Goal: Information Seeking & Learning: Find specific page/section

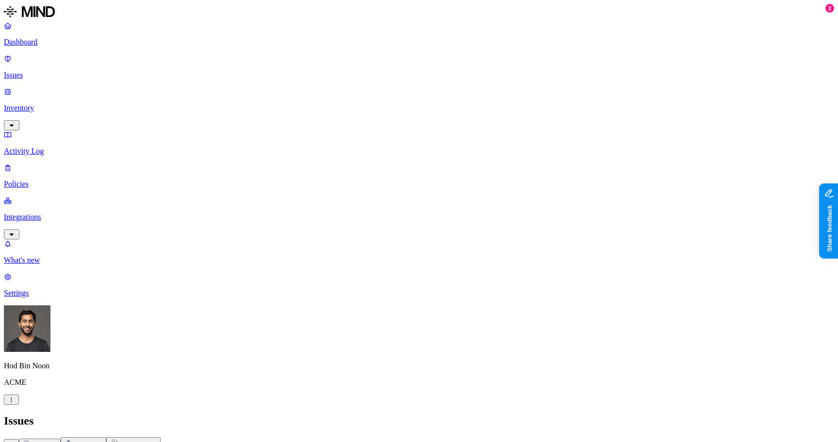
click at [56, 87] on link "Inventory" at bounding box center [419, 108] width 830 height 42
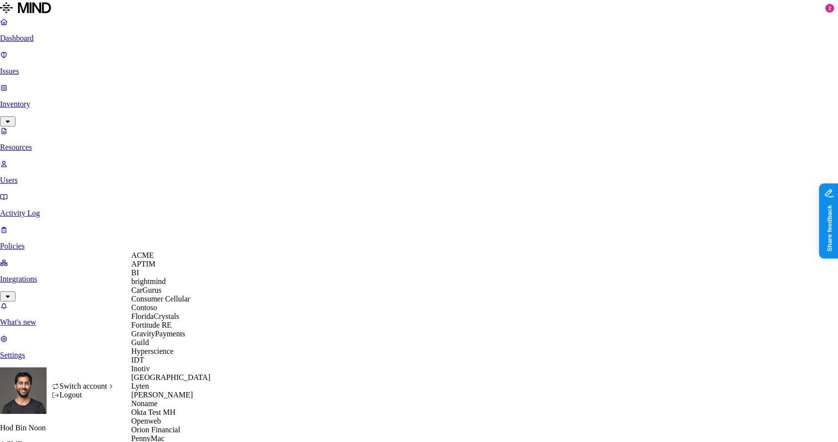
scroll to position [380, 0]
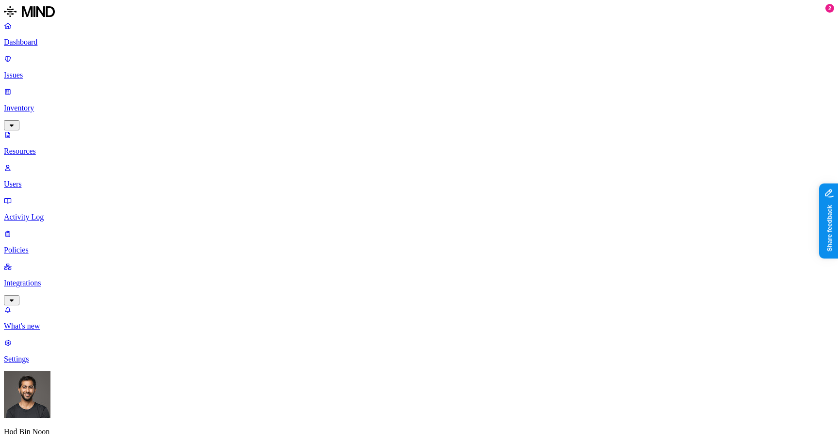
scroll to position [234, 0]
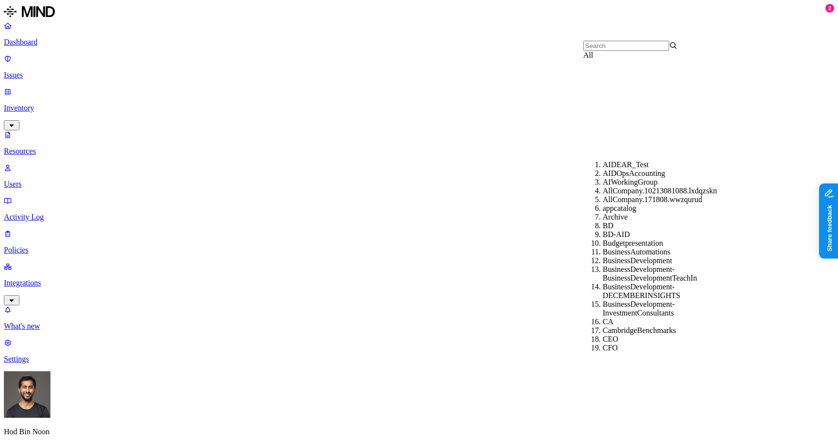
scroll to position [813, 0]
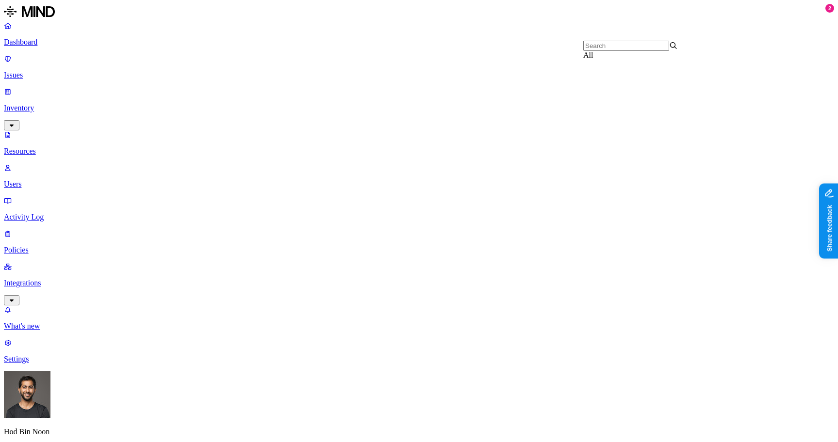
scroll to position [1462, 0]
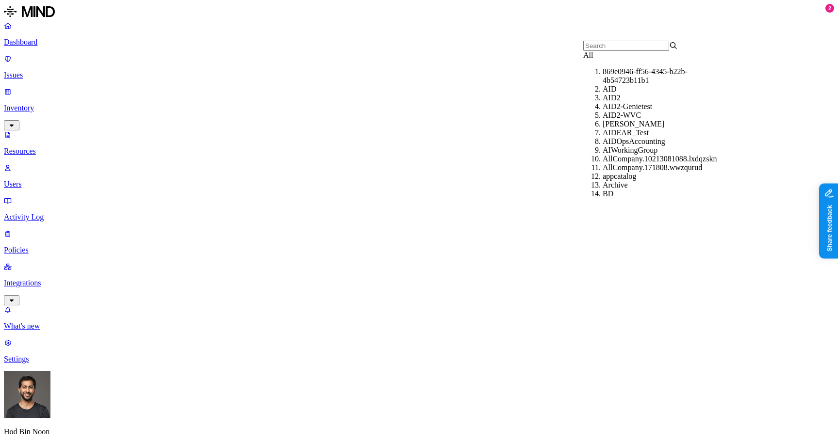
click at [614, 102] on div "AID2" at bounding box center [649, 98] width 95 height 9
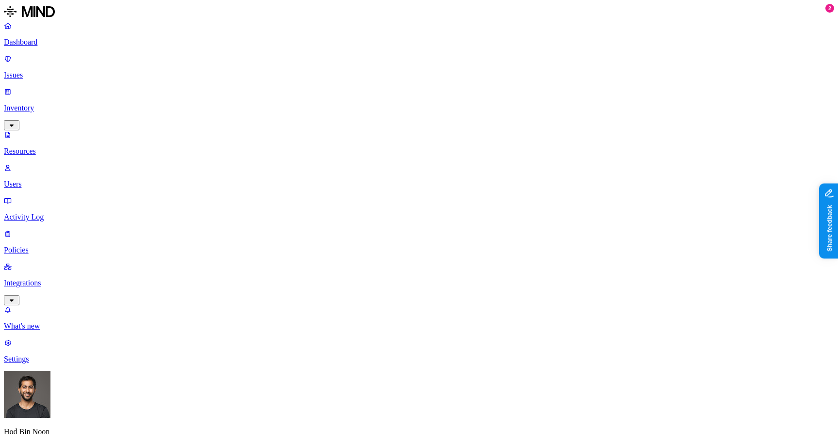
type input "intranet"
click at [612, 102] on div "IntranetHR" at bounding box center [649, 98] width 95 height 9
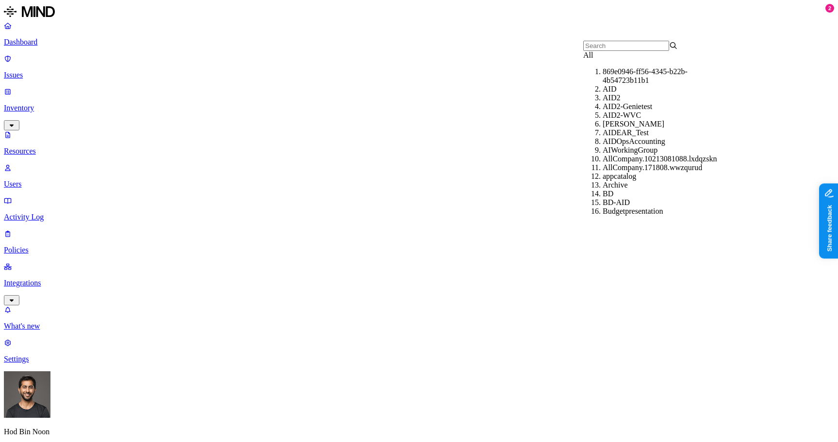
scroll to position [41, 0]
click at [643, 128] on div "AIDA" at bounding box center [649, 124] width 95 height 9
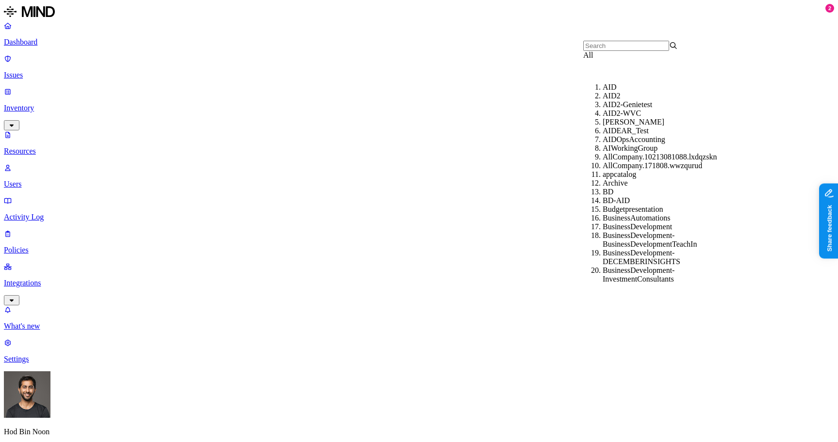
scroll to position [326, 0]
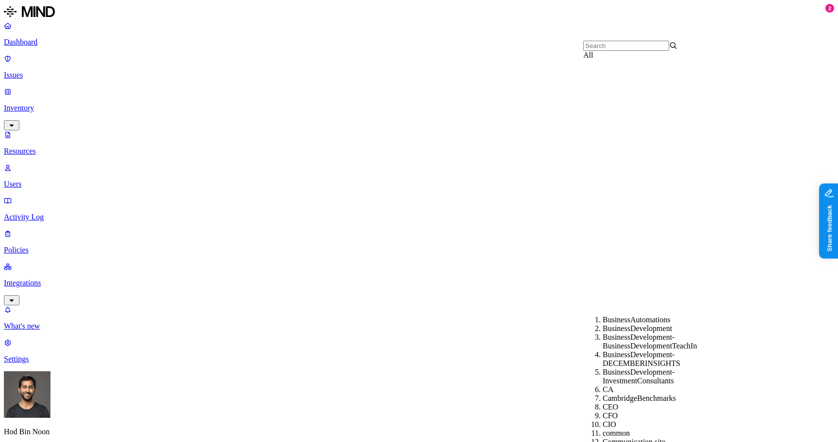
click at [620, 429] on div "common" at bounding box center [649, 433] width 95 height 9
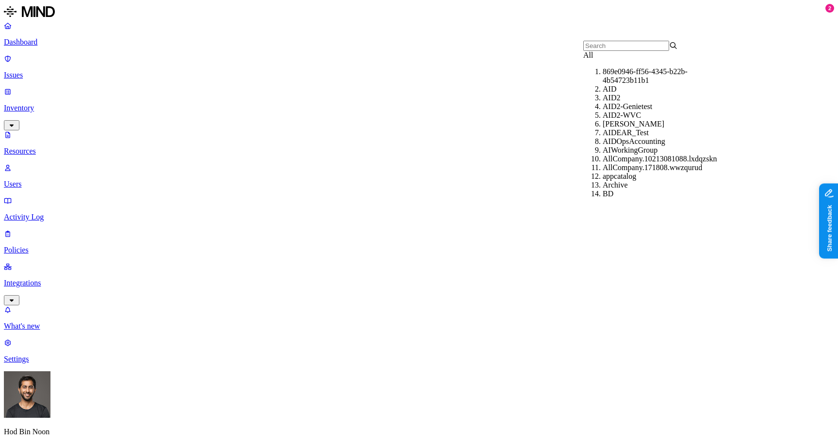
click at [620, 94] on div "AID" at bounding box center [649, 89] width 95 height 9
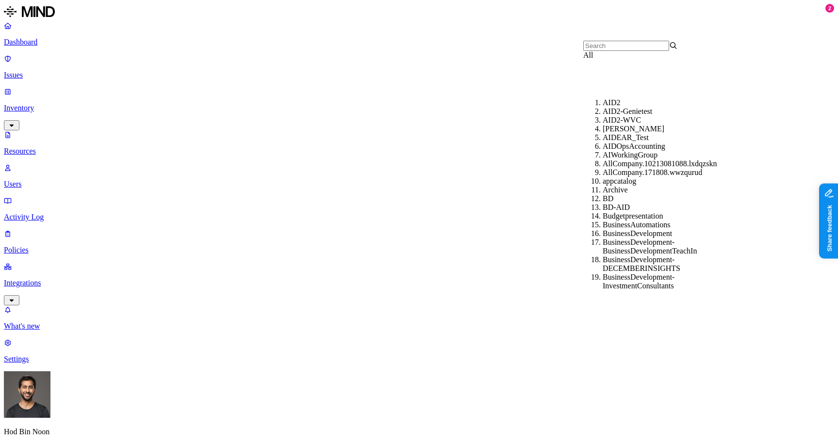
scroll to position [113, 0]
click at [619, 194] on div "BD" at bounding box center [649, 198] width 95 height 9
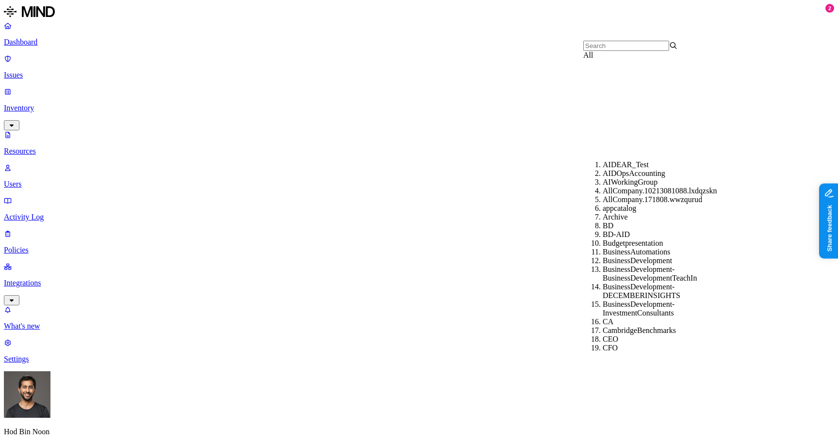
scroll to position [172, 0]
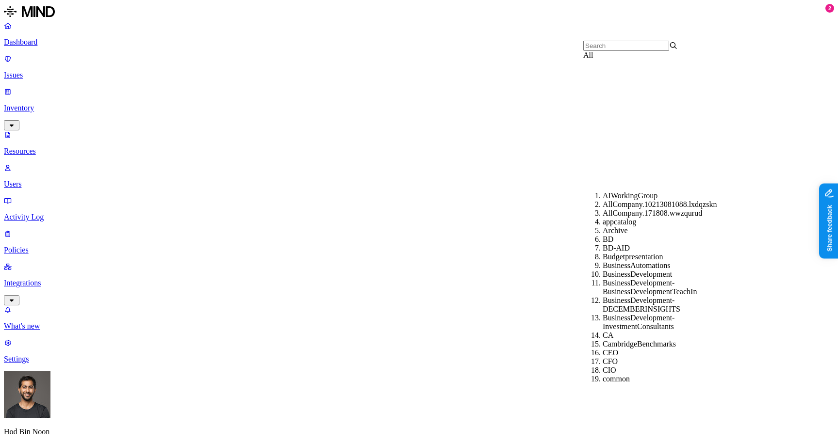
scroll to position [208, 0]
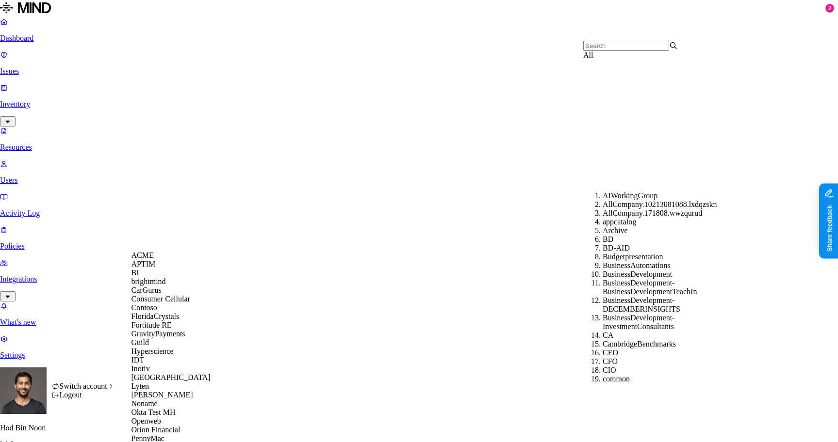
click at [154, 259] on span "ACME" at bounding box center [142, 255] width 22 height 8
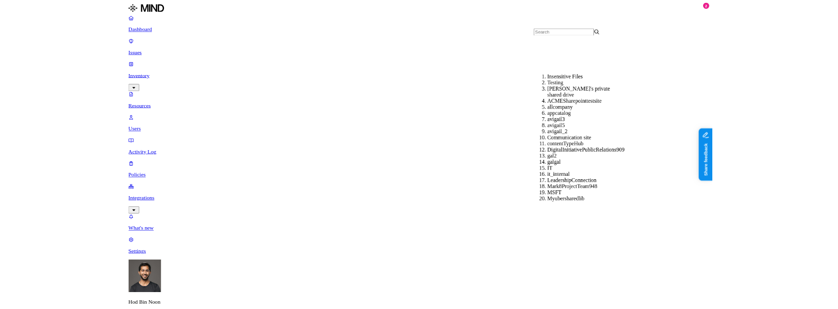
scroll to position [242, 0]
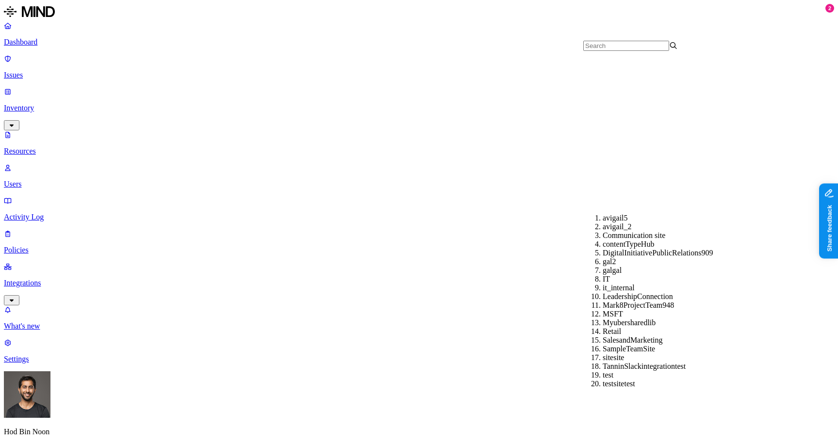
click at [654, 258] on div "gal2" at bounding box center [649, 262] width 95 height 9
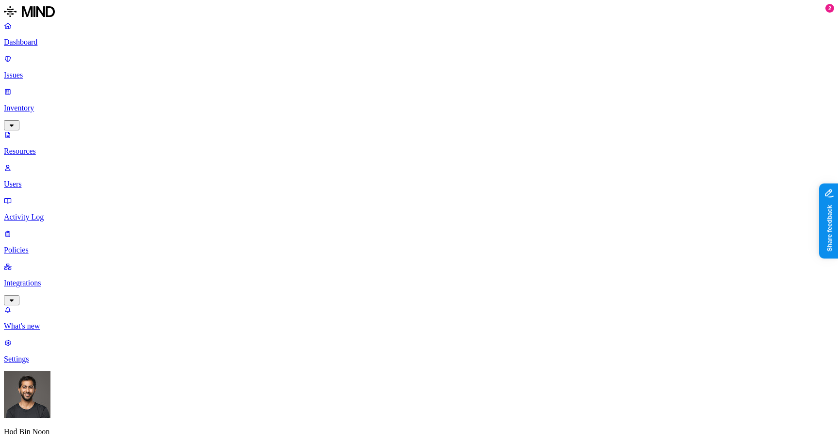
type input "gal"
click at [619, 85] on div "galgal" at bounding box center [649, 80] width 95 height 9
type input "aviga"
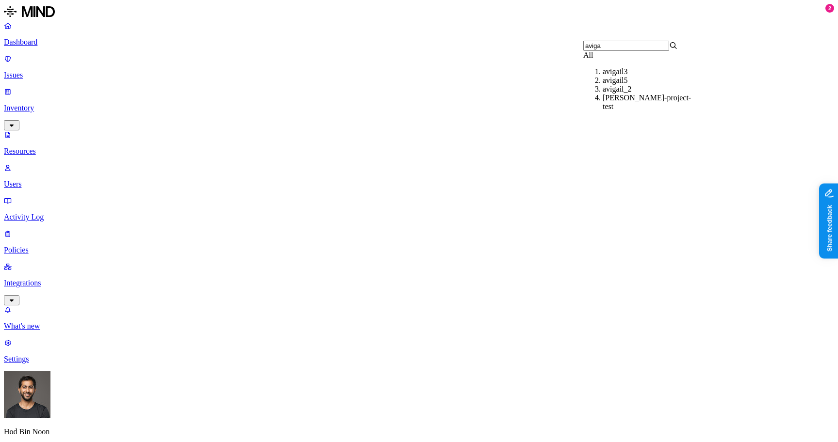
click at [615, 85] on div "avigail5" at bounding box center [649, 80] width 95 height 9
type input "galgal"
click at [617, 76] on div "galgal" at bounding box center [649, 71] width 95 height 9
